Goal: Use online tool/utility

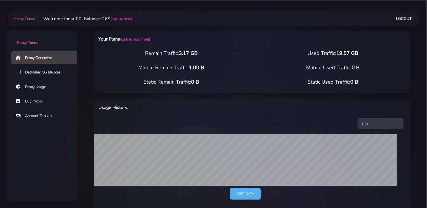
select select "static"
select select "IT"
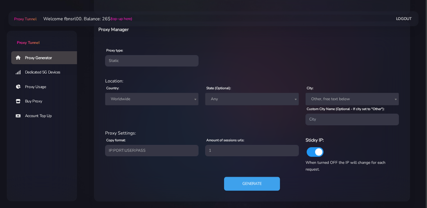
scroll to position [203, 0]
click at [254, 179] on button "Generate" at bounding box center [252, 183] width 56 height 14
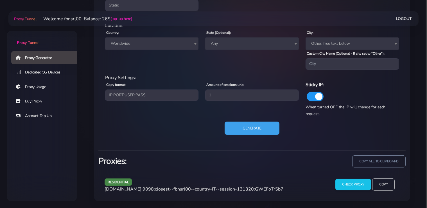
scroll to position [257, 0]
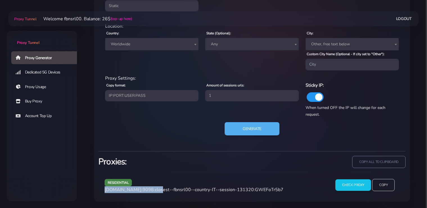
drag, startPoint x: 154, startPoint y: 189, endPoint x: 103, endPoint y: 189, distance: 50.6
click at [103, 189] on div "residential agg.proxytunnel.io:9098:closest--fbnsrl00--country-IT--session-1313…" at bounding box center [214, 187] width 226 height 17
copy span "agg.proxytunnel.io:9098"
drag, startPoint x: 252, startPoint y: 189, endPoint x: 234, endPoint y: 192, distance: 17.8
click at [234, 192] on span "agg.proxytunnel.io:9098:closest--fbnsrl00--country-IT--session-131320:GWEFoTr5b7" at bounding box center [194, 189] width 179 height 6
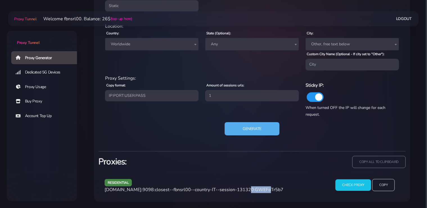
click at [253, 187] on span "agg.proxytunnel.io:9098:closest--fbnsrl00--country-IT--session-131320:GWEFoTr5b7" at bounding box center [194, 189] width 179 height 6
drag, startPoint x: 251, startPoint y: 189, endPoint x: 155, endPoint y: 190, distance: 95.5
click at [155, 190] on span "agg.proxytunnel.io:9098:closest--fbnsrl00--country-IT--session-131320:GWEFoTr5b7" at bounding box center [194, 189] width 179 height 6
copy span "closest--fbnsrl00--country-IT--session-131320"
click at [263, 190] on span "agg.proxytunnel.io:9098:closest--fbnsrl00--country-IT--session-131320:GWEFoTr5b7" at bounding box center [194, 189] width 179 height 6
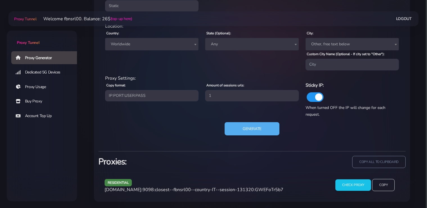
click at [263, 190] on span "agg.proxytunnel.io:9098:closest--fbnsrl00--country-IT--session-131320:GWEFoTr5b7" at bounding box center [194, 189] width 179 height 6
copy span "GWEFoTr5b7"
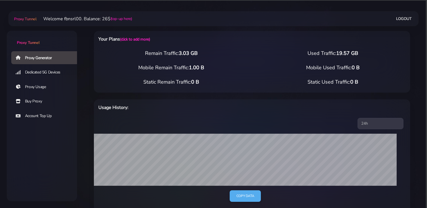
select select "static"
select select "IT"
